Goal: Task Accomplishment & Management: Manage account settings

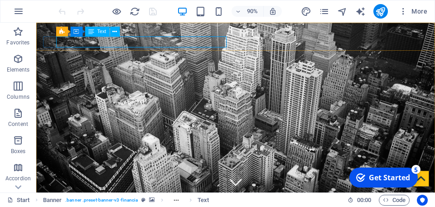
click at [105, 32] on span "Text" at bounding box center [101, 31] width 9 height 5
click at [100, 33] on span "Text" at bounding box center [101, 31] width 9 height 5
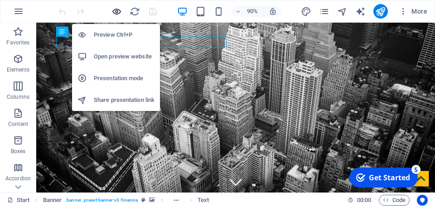
click at [117, 12] on icon "button" at bounding box center [116, 11] width 10 height 10
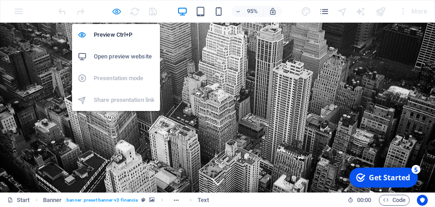
click at [115, 10] on icon "button" at bounding box center [116, 11] width 10 height 10
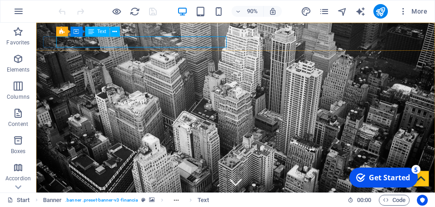
click at [105, 33] on span "Text" at bounding box center [101, 31] width 9 height 5
click at [101, 31] on span "Text" at bounding box center [101, 31] width 9 height 5
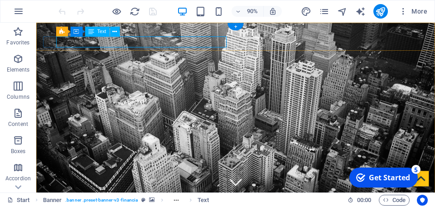
click at [113, 32] on icon at bounding box center [114, 32] width 5 height 9
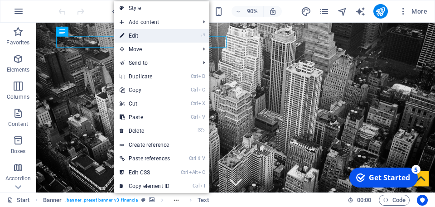
click at [143, 37] on link "⏎ Edit" at bounding box center [144, 36] width 61 height 14
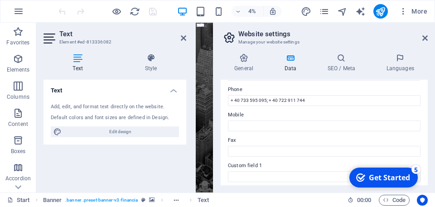
scroll to position [155, 0]
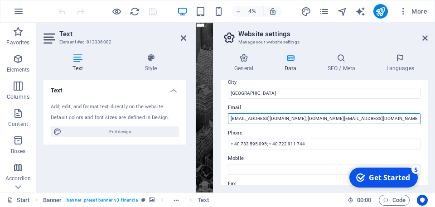
click at [273, 119] on input "[EMAIL_ADDRESS][DOMAIN_NAME]; [DOMAIN_NAME][EMAIL_ADDRESS][DOMAIN_NAME]" at bounding box center [324, 118] width 192 height 11
type input "[EMAIL_ADDRESS][DOMAIN_NAME] [DOMAIN_NAME][EMAIL_ADDRESS][DOMAIN_NAME]"
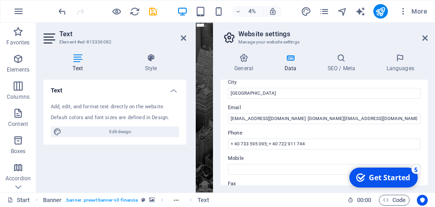
click at [375, 177] on div "Get Started" at bounding box center [388, 177] width 41 height 10
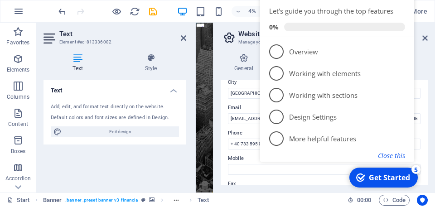
click at [394, 156] on button "Close this" at bounding box center [391, 155] width 27 height 9
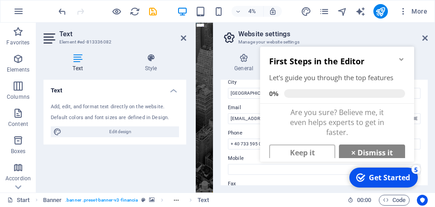
click at [387, 177] on div "Get Started" at bounding box center [388, 177] width 41 height 10
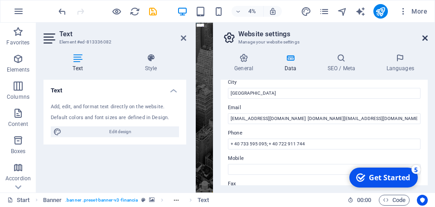
click at [425, 38] on icon at bounding box center [424, 37] width 5 height 7
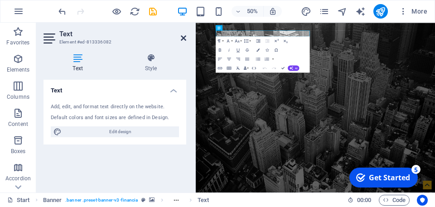
click at [183, 39] on icon at bounding box center [183, 37] width 5 height 7
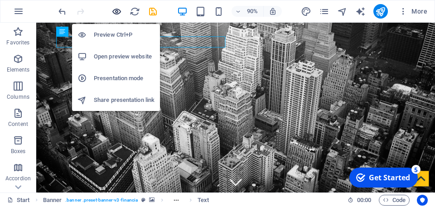
click at [116, 10] on icon "button" at bounding box center [116, 11] width 10 height 10
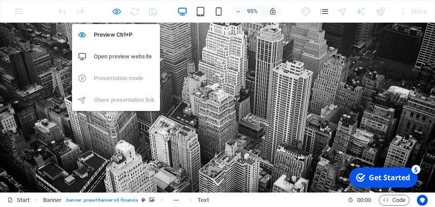
click at [115, 13] on icon "button" at bounding box center [116, 11] width 10 height 10
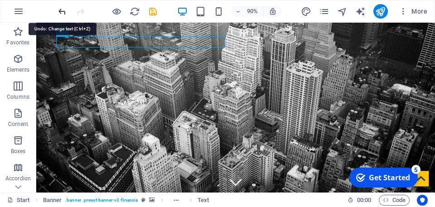
click at [62, 12] on icon "undo" at bounding box center [62, 11] width 10 height 10
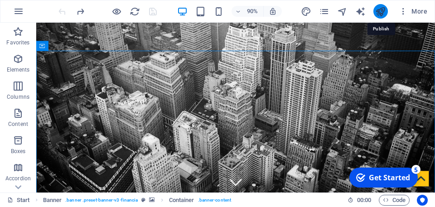
click at [380, 12] on icon "publish" at bounding box center [380, 11] width 10 height 10
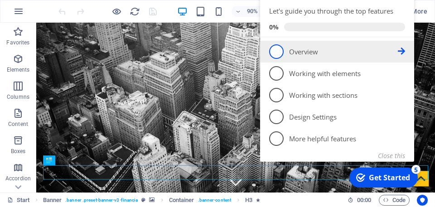
click at [404, 52] on icon at bounding box center [400, 51] width 7 height 7
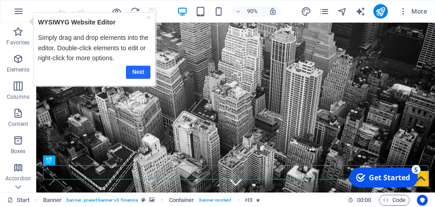
click at [147, 71] on link "Next" at bounding box center [138, 72] width 24 height 13
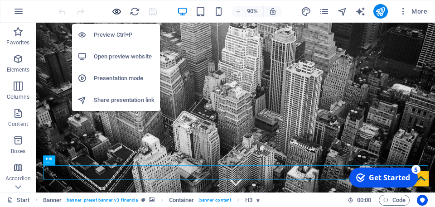
click at [116, 12] on icon "button" at bounding box center [116, 11] width 10 height 10
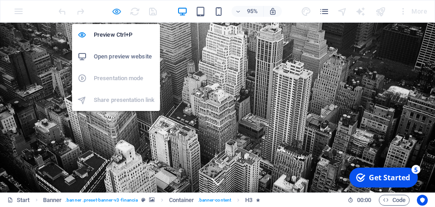
click at [114, 9] on icon "button" at bounding box center [116, 11] width 10 height 10
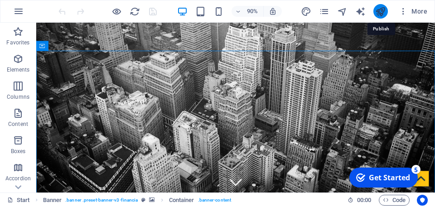
click at [381, 12] on icon "publish" at bounding box center [380, 11] width 10 height 10
